Goal: Information Seeking & Learning: Learn about a topic

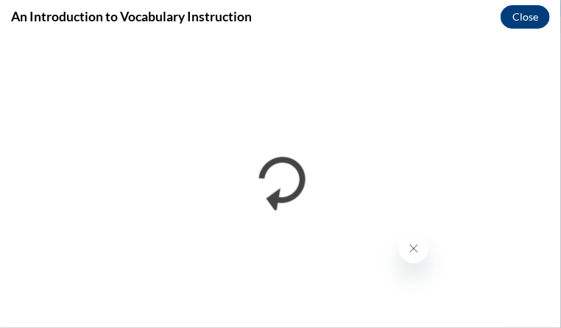
click at [416, 247] on icon "Close message from company" at bounding box center [413, 248] width 12 height 12
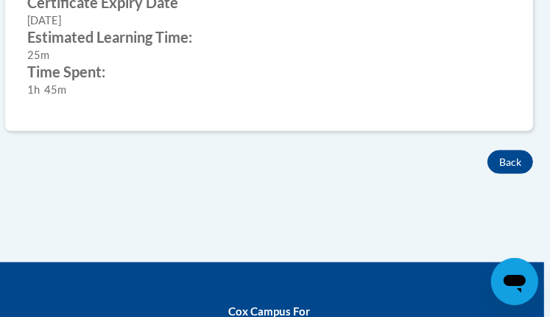
scroll to position [1036, 0]
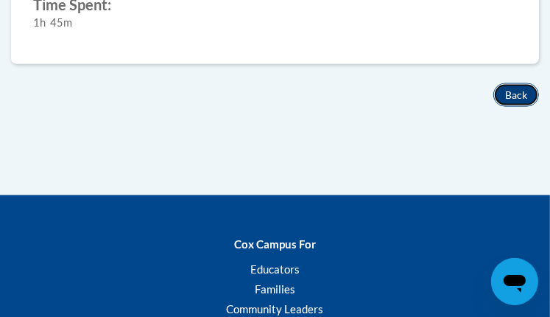
click at [511, 86] on button "Back" at bounding box center [516, 95] width 46 height 24
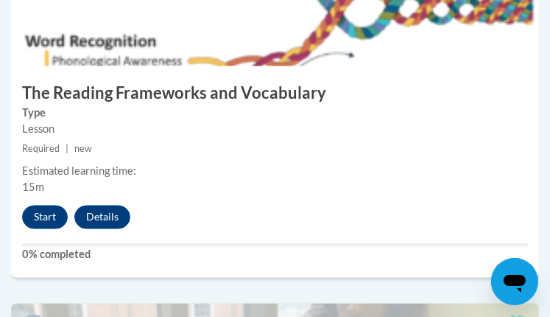
scroll to position [1317, 0]
click at [38, 217] on button "Start" at bounding box center [45, 217] width 46 height 24
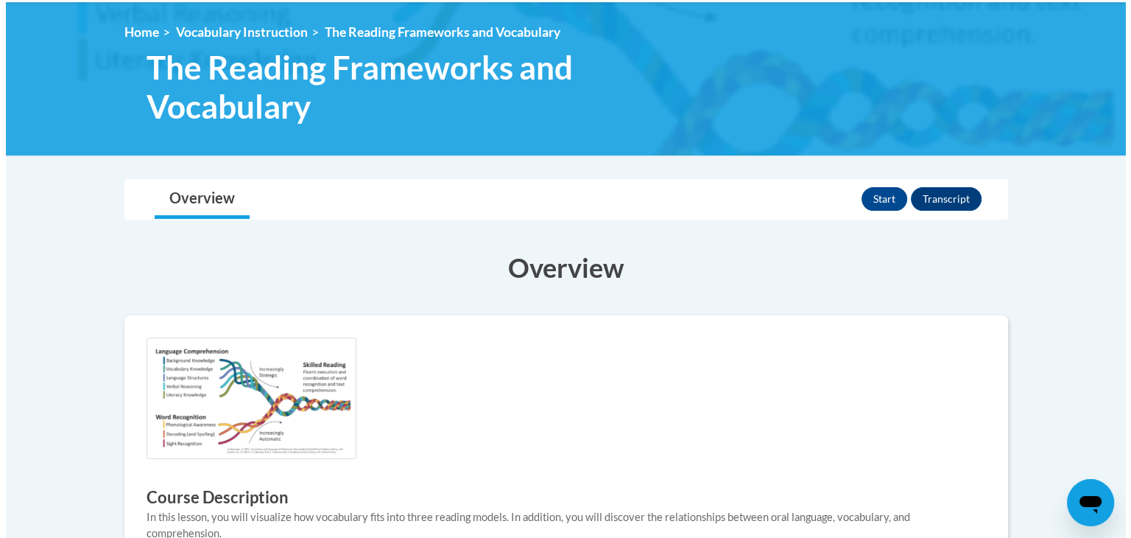
scroll to position [123, 0]
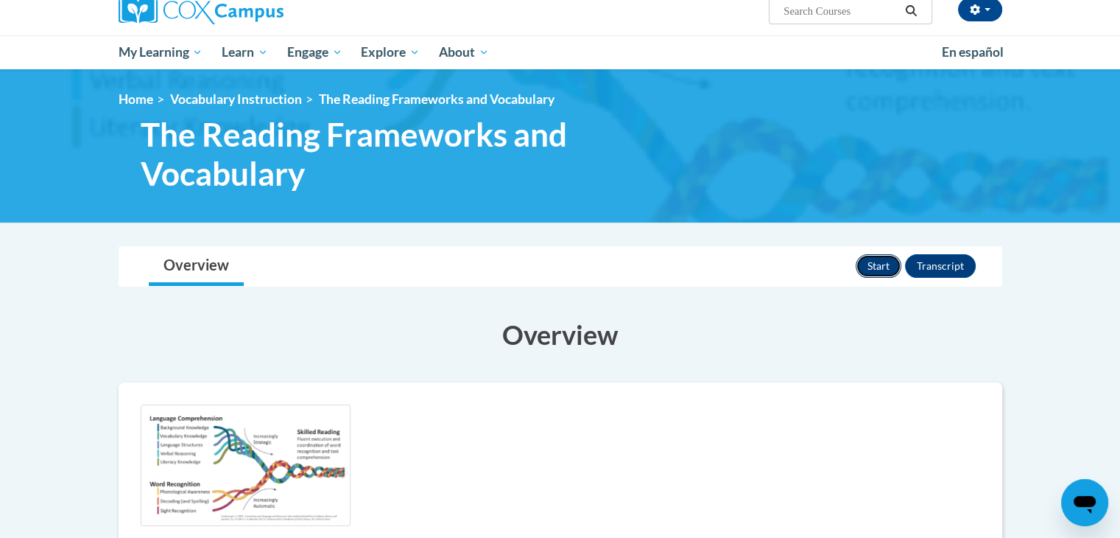
click at [549, 262] on button "Start" at bounding box center [879, 266] width 46 height 24
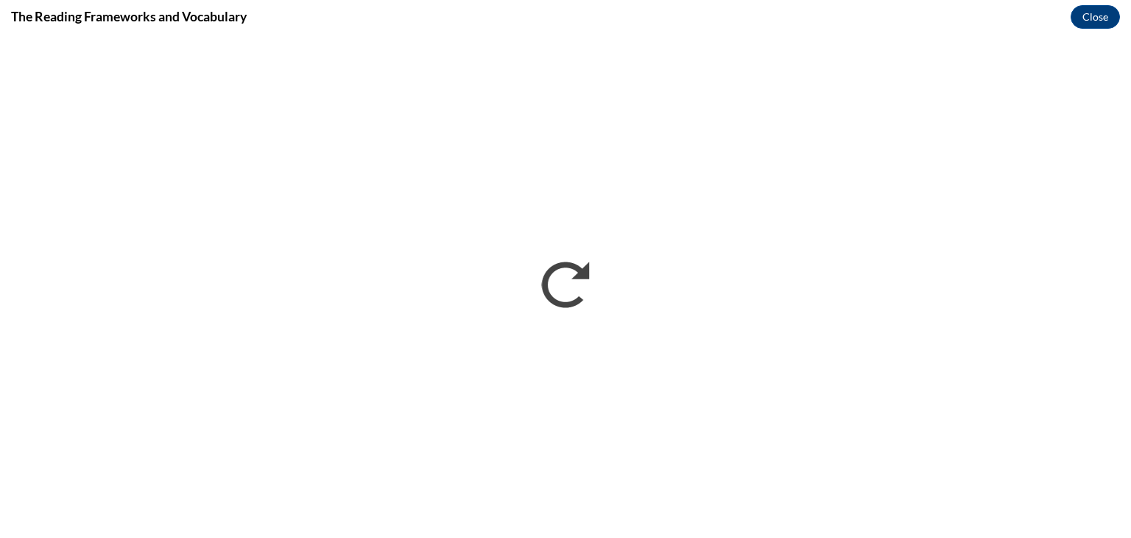
scroll to position [0, 0]
